Goal: Check status: Check status

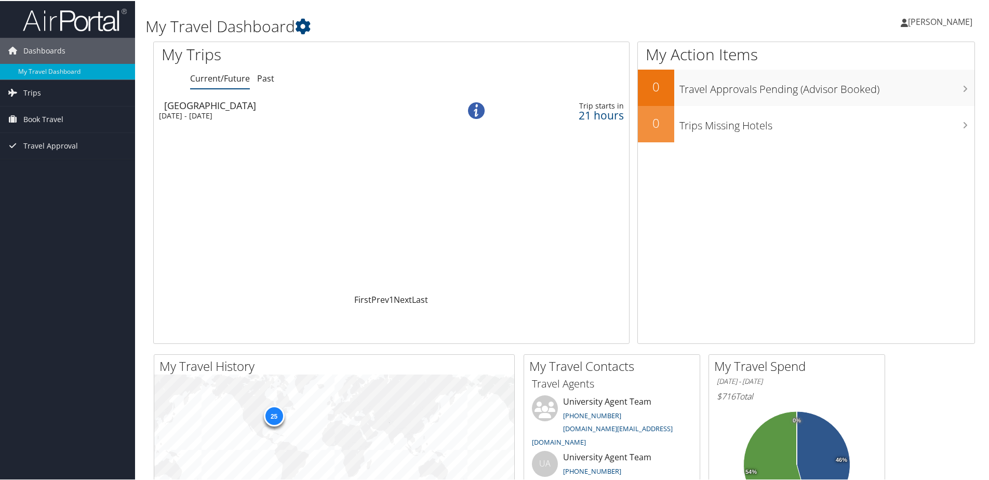
click at [227, 112] on div "[DATE] - [DATE]" at bounding box center [296, 114] width 274 height 9
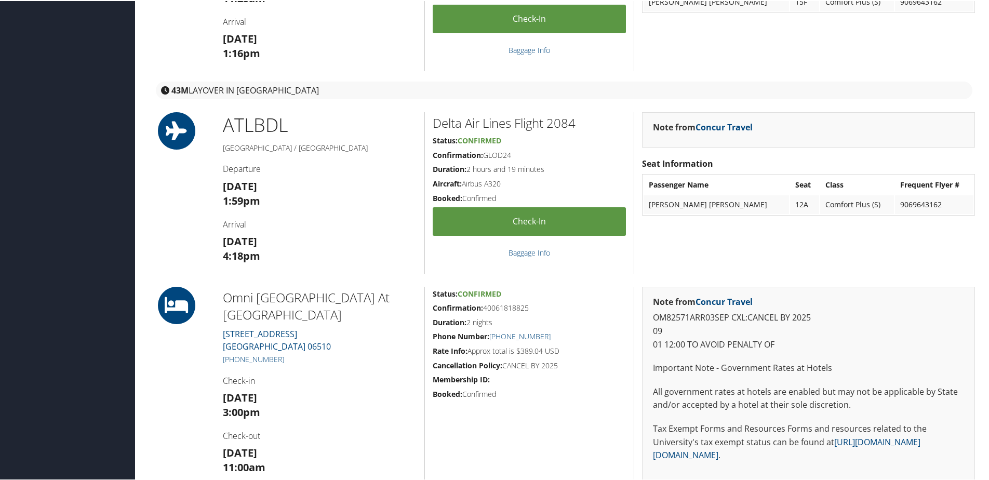
scroll to position [519, 0]
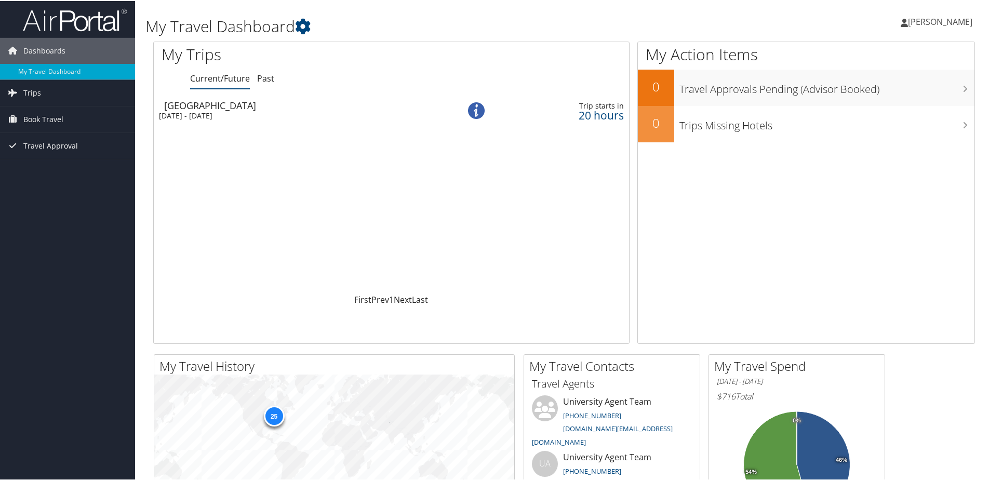
click at [220, 111] on div "[DATE] - [DATE]" at bounding box center [296, 114] width 274 height 9
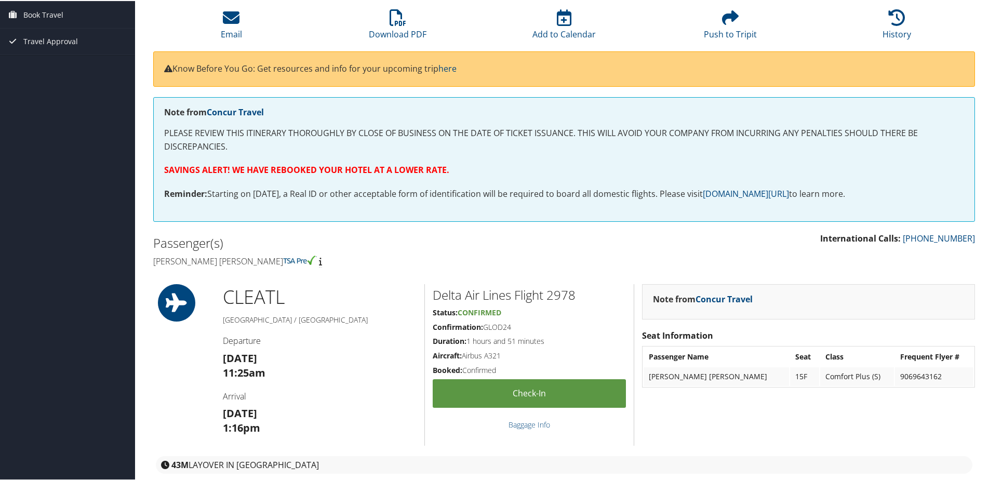
scroll to position [312, 0]
